Goal: Information Seeking & Learning: Check status

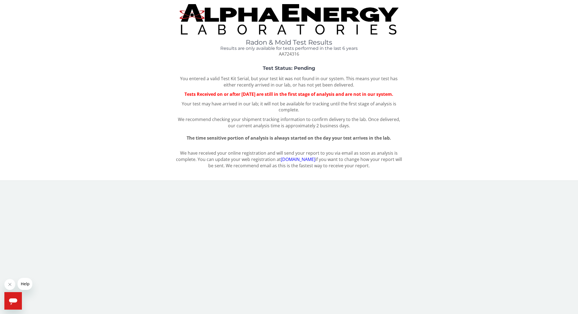
click at [282, 155] on div "Radon & Mold Test Results Results are only available for tests performed in the…" at bounding box center [288, 88] width 569 height 168
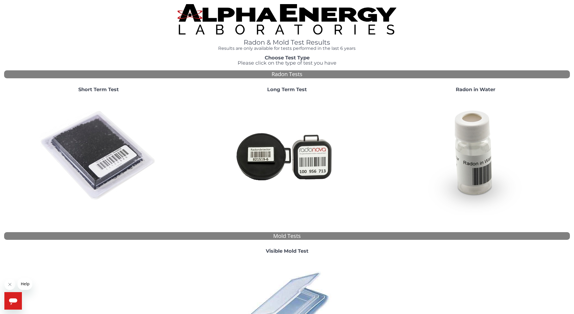
drag, startPoint x: 107, startPoint y: 85, endPoint x: 110, endPoint y: 89, distance: 5.1
click at [107, 86] on div "Short Term Test" at bounding box center [98, 149] width 188 height 132
click at [109, 88] on strong "Short Term Test" at bounding box center [98, 89] width 40 height 6
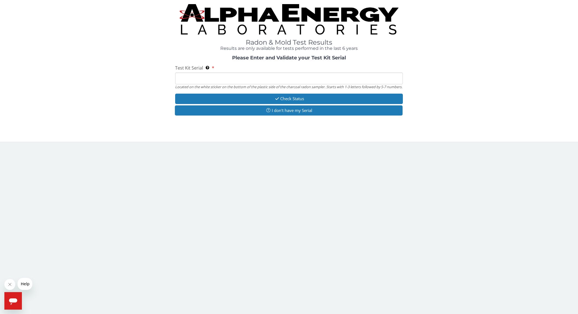
drag, startPoint x: 236, startPoint y: 77, endPoint x: 228, endPoint y: 80, distance: 8.6
click at [236, 77] on input "Test Kit Serial Located on the white sticker on the bottom of the plastic side …" at bounding box center [289, 78] width 228 height 12
type input "AA724316"
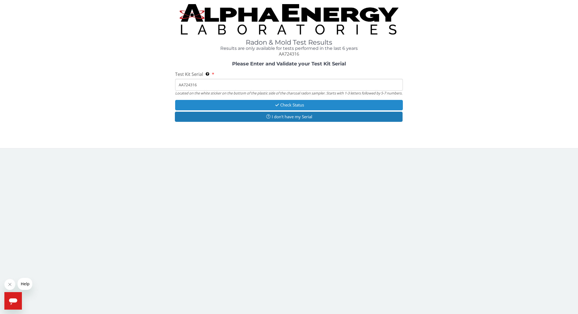
click at [261, 108] on button "Check Status" at bounding box center [289, 105] width 228 height 10
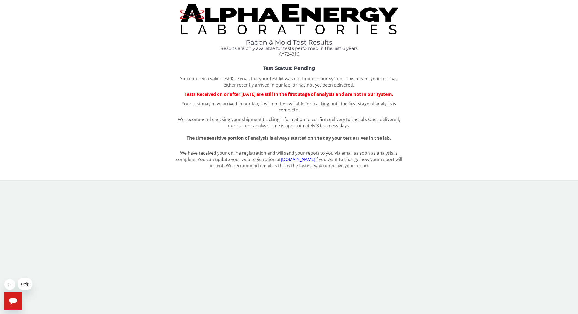
drag, startPoint x: 255, startPoint y: 97, endPoint x: 315, endPoint y: 100, distance: 60.0
click at [315, 97] on p "Tests Received on or after Friday, August 22nd 2025 are still in the first stag…" at bounding box center [289, 94] width 228 height 6
drag, startPoint x: 313, startPoint y: 100, endPoint x: 185, endPoint y: 96, distance: 128.3
click at [185, 96] on p "Tests Received on or after Friday, August 22nd 2025 are still in the first stag…" at bounding box center [289, 94] width 228 height 6
drag, startPoint x: 185, startPoint y: 96, endPoint x: 324, endPoint y: 106, distance: 139.6
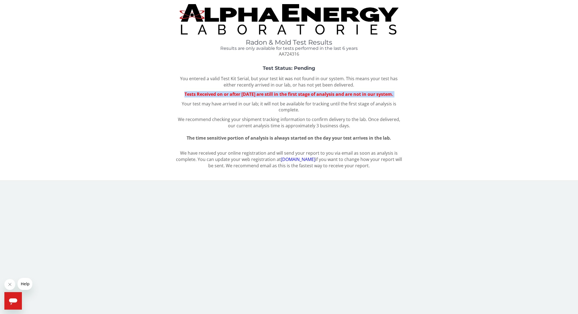
click at [324, 106] on div "Test Status: Pending You entered a valid Test Kit Serial, but your test kit was…" at bounding box center [288, 103] width 569 height 75
click at [309, 97] on p "Tests Received on or after Friday, August 22nd 2025 are still in the first stag…" at bounding box center [289, 94] width 228 height 6
